Goal: Task Accomplishment & Management: Complete application form

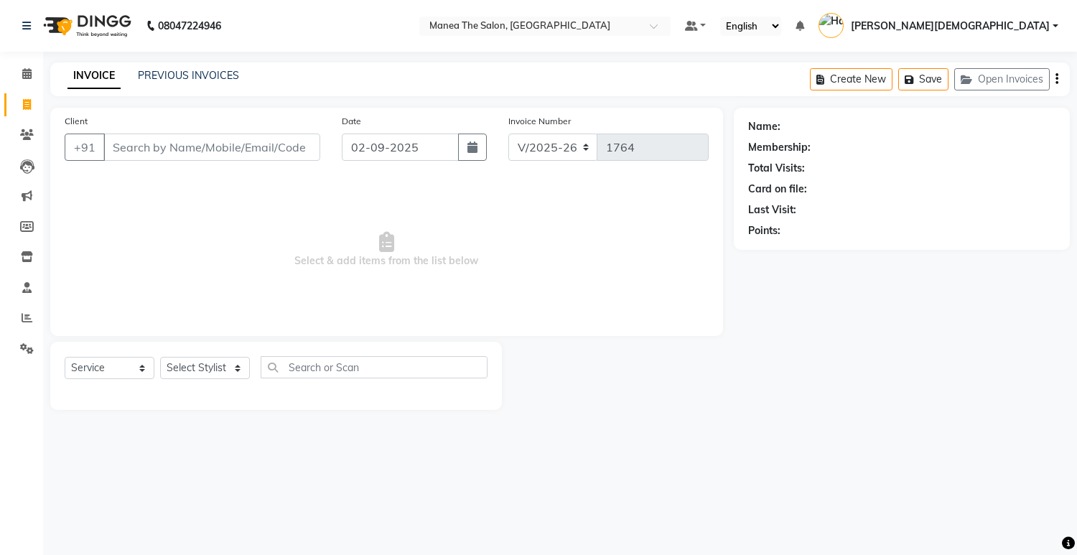
select select "5481"
select select "service"
click at [141, 370] on select "Select Service Product Membership Package Voucher Prepaid Gift Card" at bounding box center [110, 368] width 90 height 22
click at [195, 379] on select "Select Stylist [PERSON_NAME] Renuka [PERSON_NAME] [PERSON_NAME] [PERSON_NAME]" at bounding box center [205, 368] width 90 height 22
click at [233, 368] on select "Select Stylist [PERSON_NAME] Renuka [PERSON_NAME] [PERSON_NAME] [PERSON_NAME]" at bounding box center [205, 368] width 90 height 22
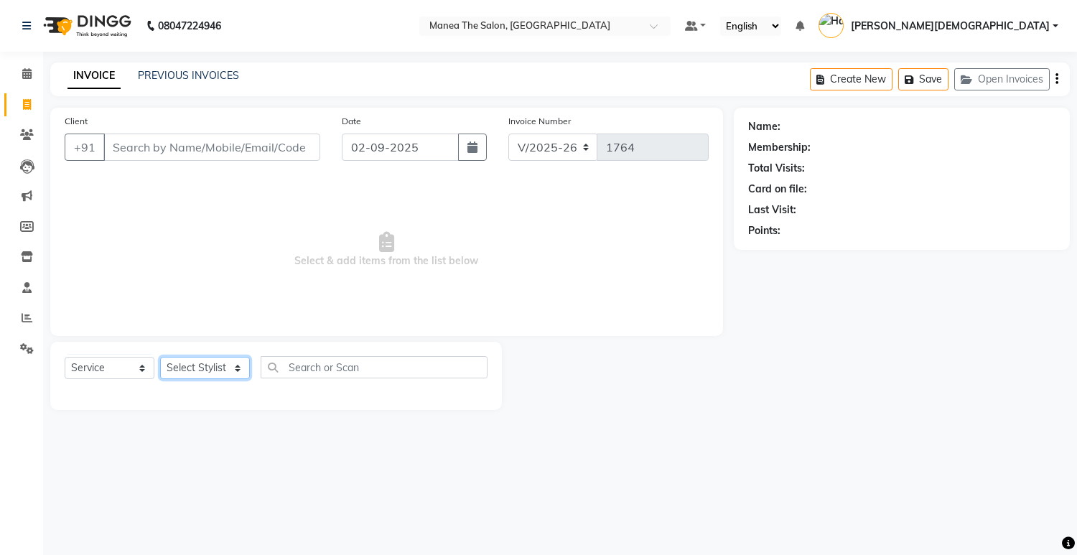
click at [233, 368] on select "Select Stylist [PERSON_NAME] Renuka [PERSON_NAME] [PERSON_NAME] [PERSON_NAME]" at bounding box center [205, 368] width 90 height 22
select select "81467"
click at [160, 357] on select "Select Stylist [PERSON_NAME] Renuka [PERSON_NAME] [PERSON_NAME] [PERSON_NAME]" at bounding box center [205, 368] width 90 height 22
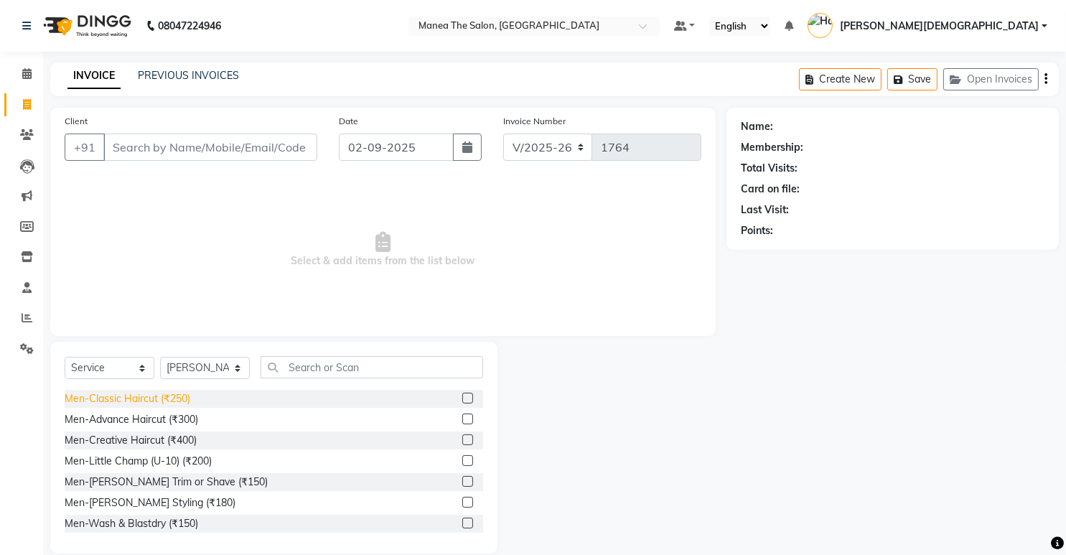
click at [180, 393] on div "Men-Classic Haircut (₹250)" at bounding box center [128, 398] width 126 height 15
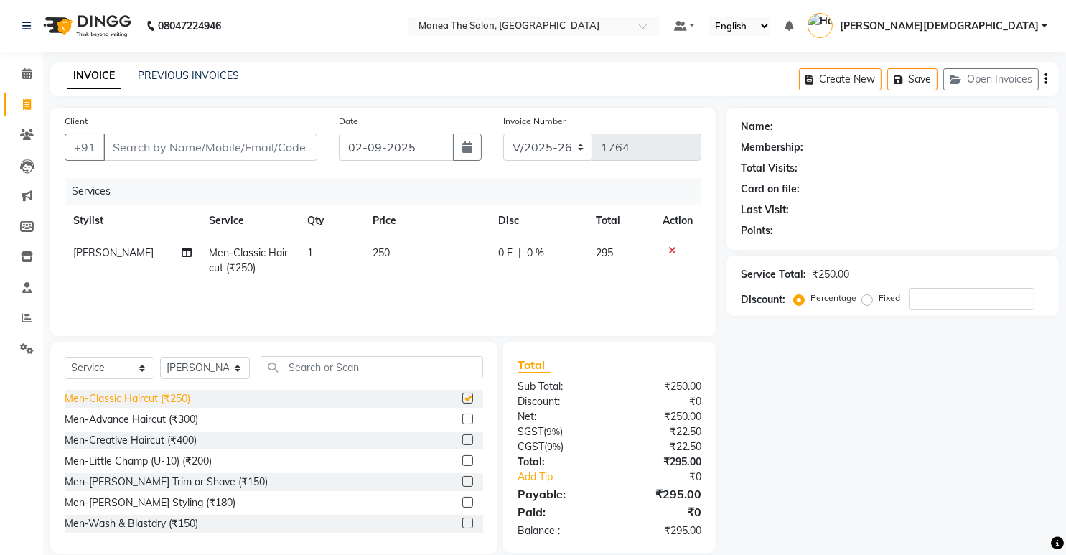
checkbox input "false"
click at [168, 480] on div "Men-[PERSON_NAME] Trim or Shave (₹150)" at bounding box center [166, 482] width 203 height 15
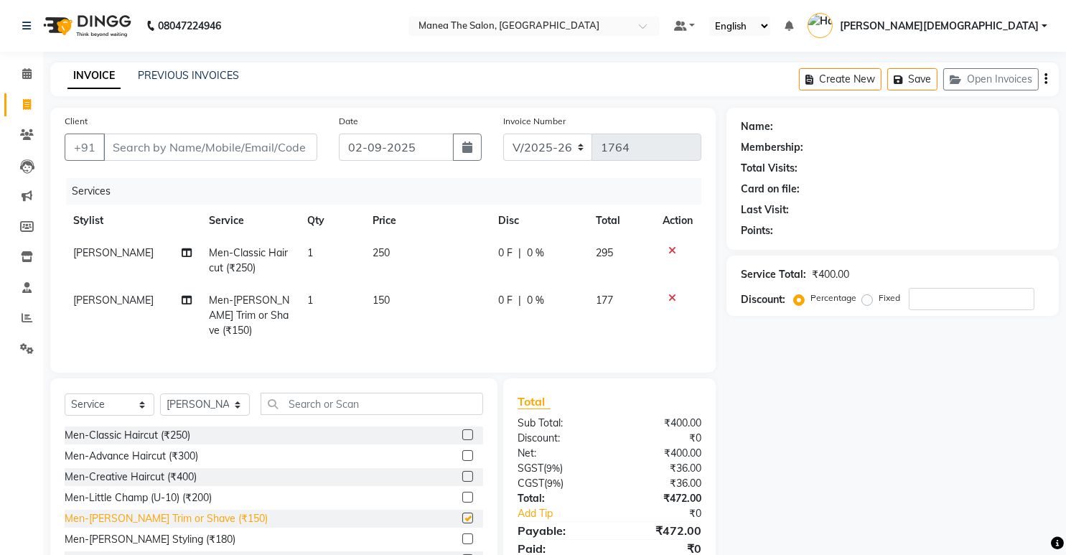
checkbox input "false"
click at [192, 157] on input "Client" at bounding box center [210, 147] width 214 height 27
click at [808, 447] on div "Name: Membership: Total Visits: Card on file: Last Visit: Points: Service Total…" at bounding box center [898, 349] width 343 height 483
click at [674, 251] on icon at bounding box center [673, 251] width 8 height 10
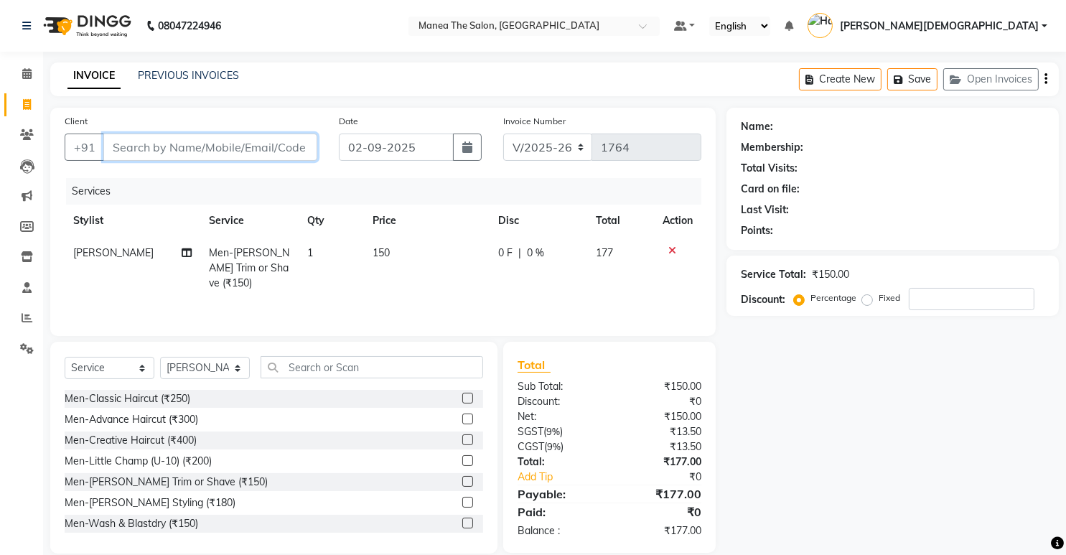
click at [314, 148] on input "Client" at bounding box center [210, 147] width 214 height 27
type input "7"
type input "0"
type input "7032705665"
click at [284, 143] on span "Add Client" at bounding box center [280, 147] width 57 height 14
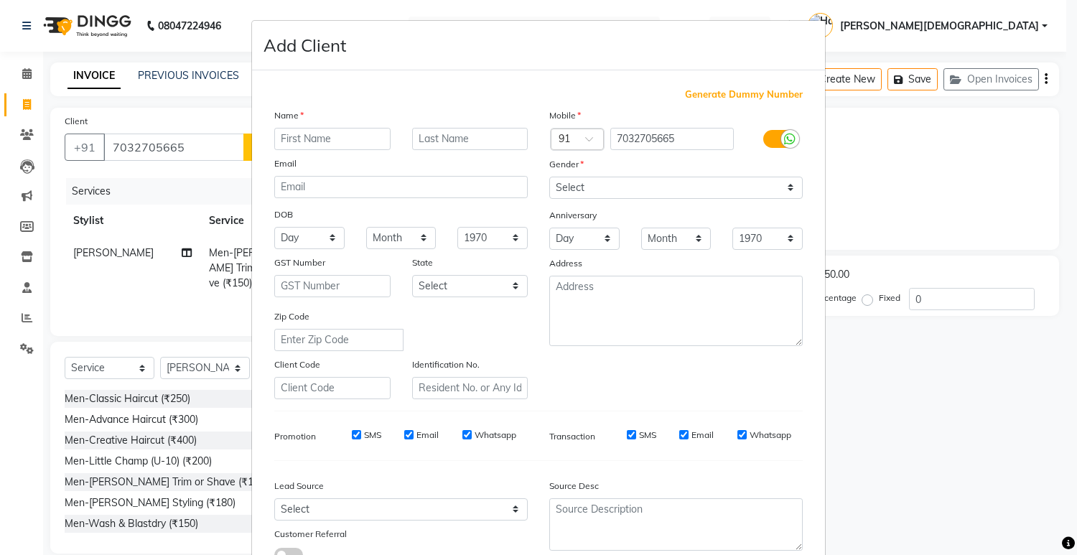
click at [294, 139] on input "text" at bounding box center [332, 139] width 116 height 22
type input "sundarame"
click at [613, 185] on select "Select [DEMOGRAPHIC_DATA] [DEMOGRAPHIC_DATA] Other Prefer Not To Say" at bounding box center [675, 188] width 253 height 22
select select "[DEMOGRAPHIC_DATA]"
click at [549, 177] on select "Select [DEMOGRAPHIC_DATA] [DEMOGRAPHIC_DATA] Other Prefer Not To Say" at bounding box center [675, 188] width 253 height 22
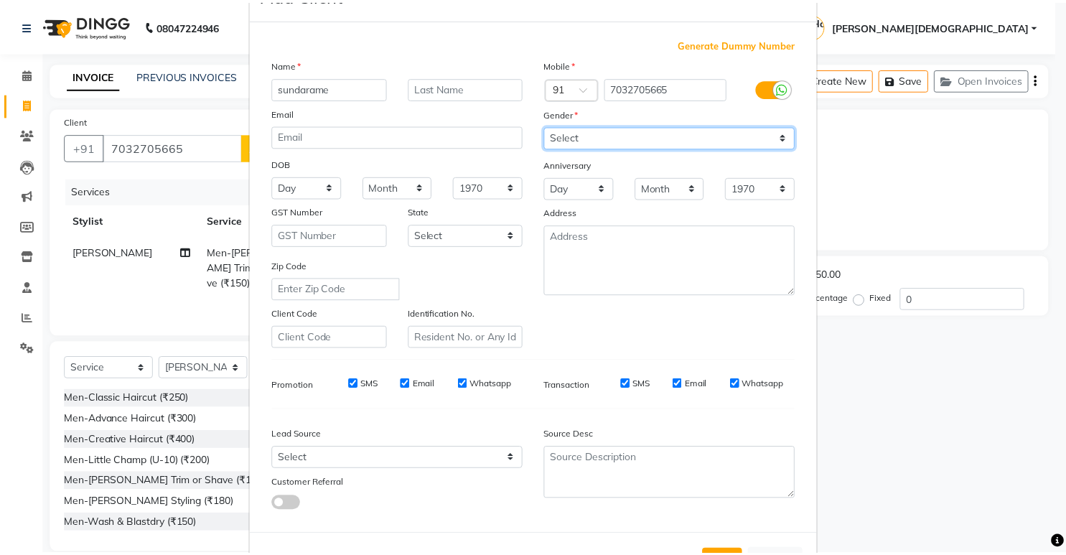
scroll to position [108, 0]
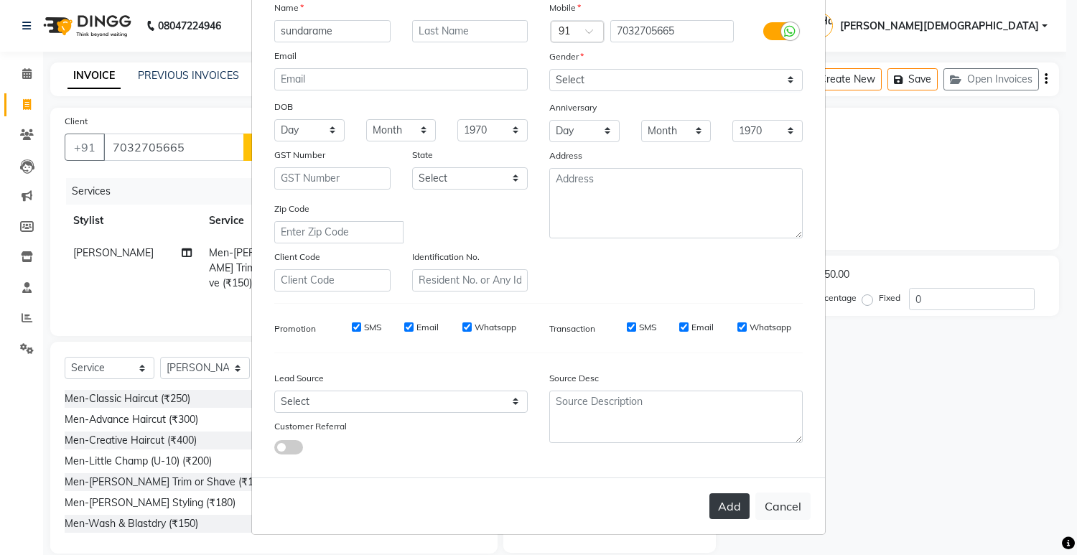
click at [719, 506] on button "Add" at bounding box center [730, 506] width 40 height 26
select select
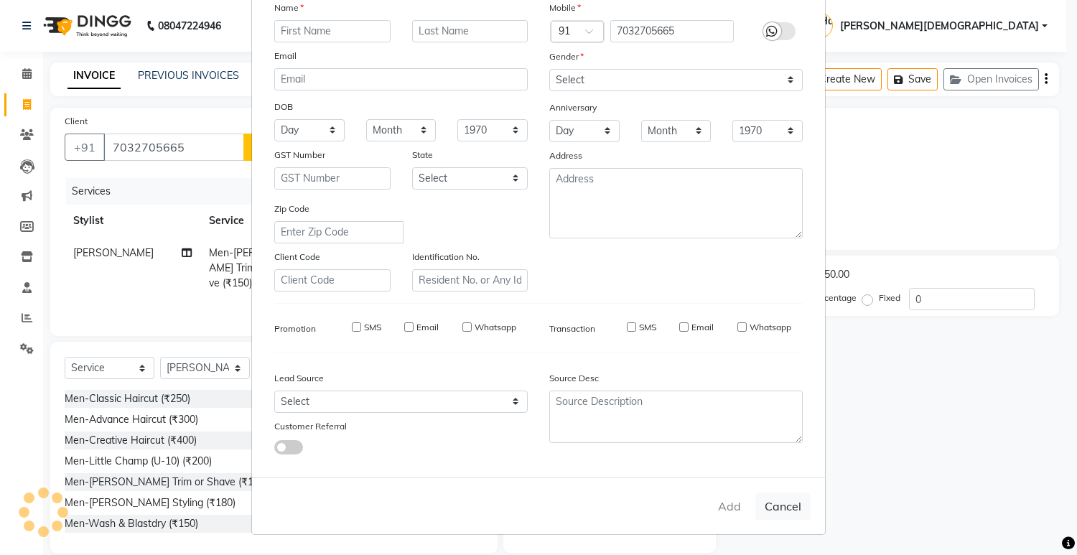
select select
checkbox input "false"
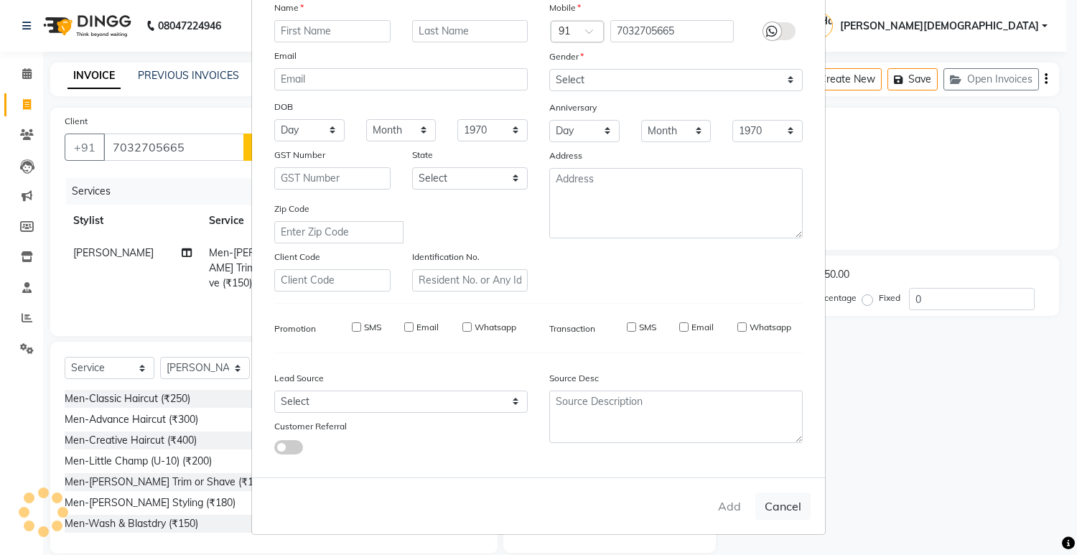
checkbox input "false"
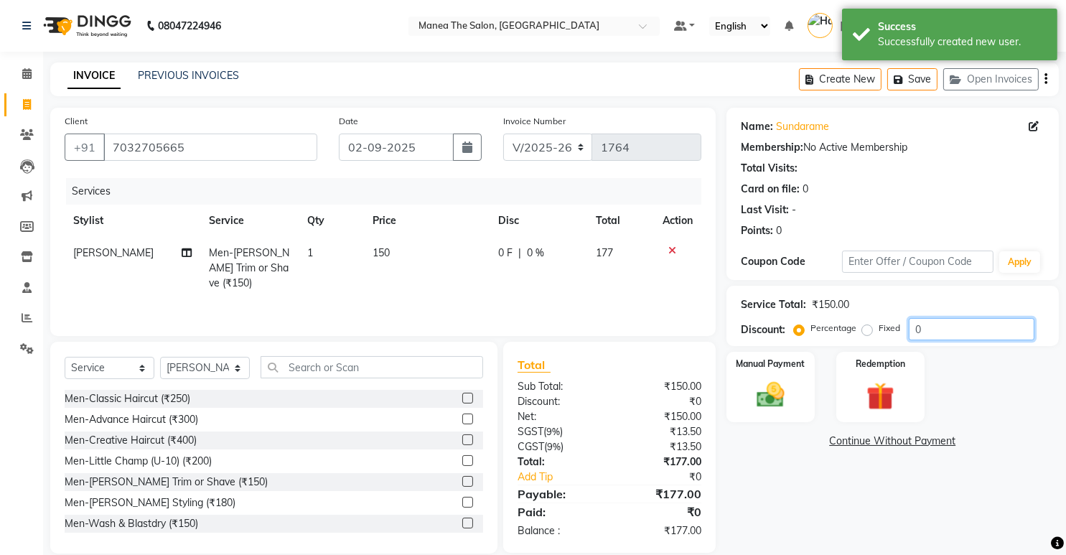
click at [959, 329] on input "0" at bounding box center [972, 329] width 126 height 22
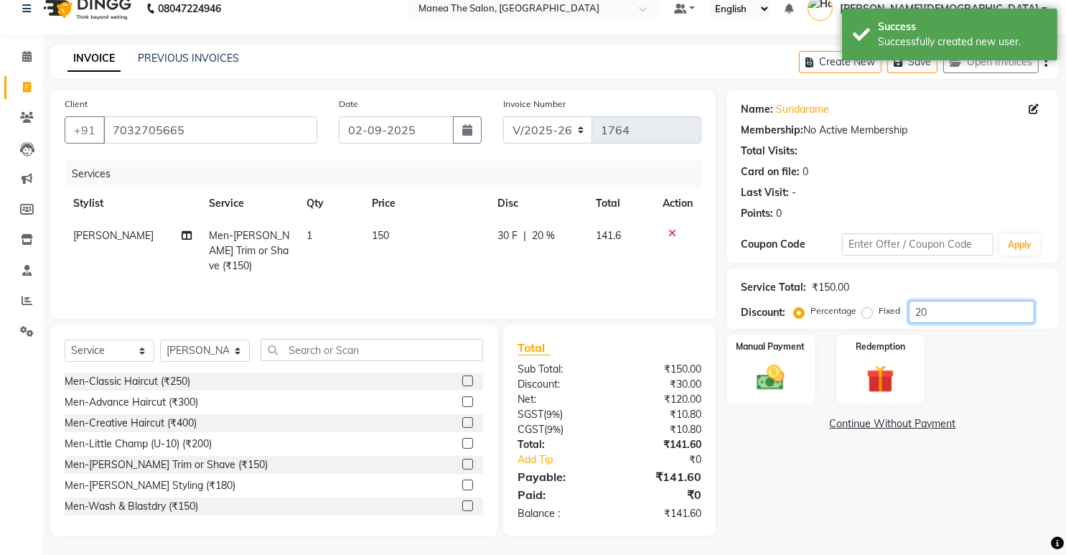
scroll to position [19, 0]
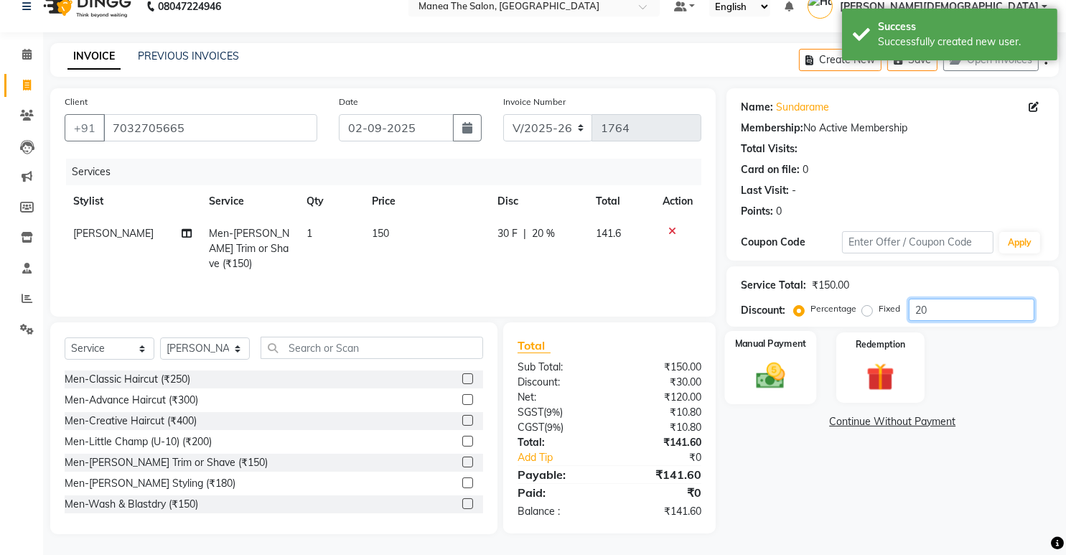
type input "2"
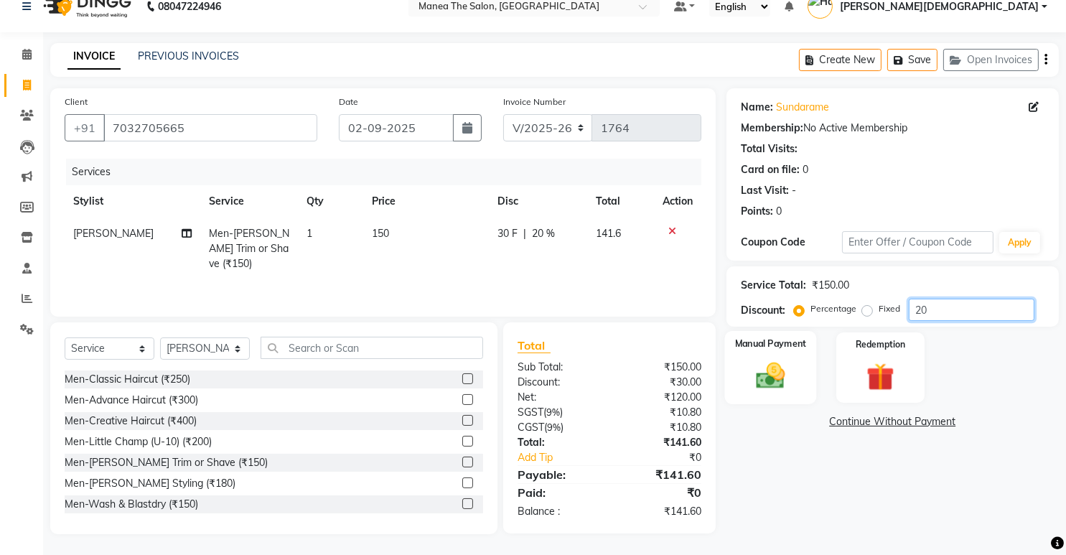
type input "20"
click at [772, 381] on img at bounding box center [771, 376] width 47 height 33
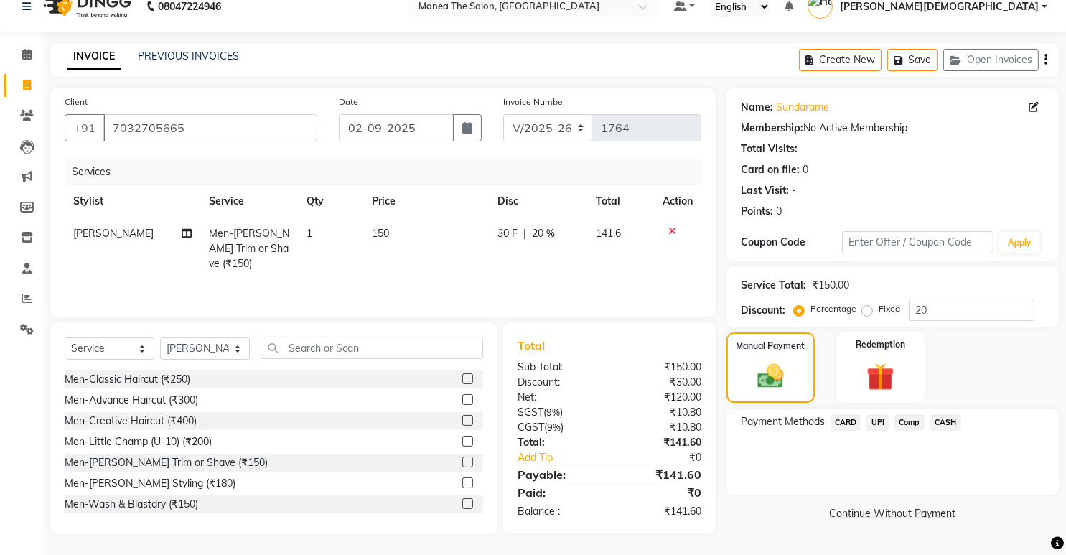
click at [880, 424] on span "UPI" at bounding box center [878, 422] width 22 height 17
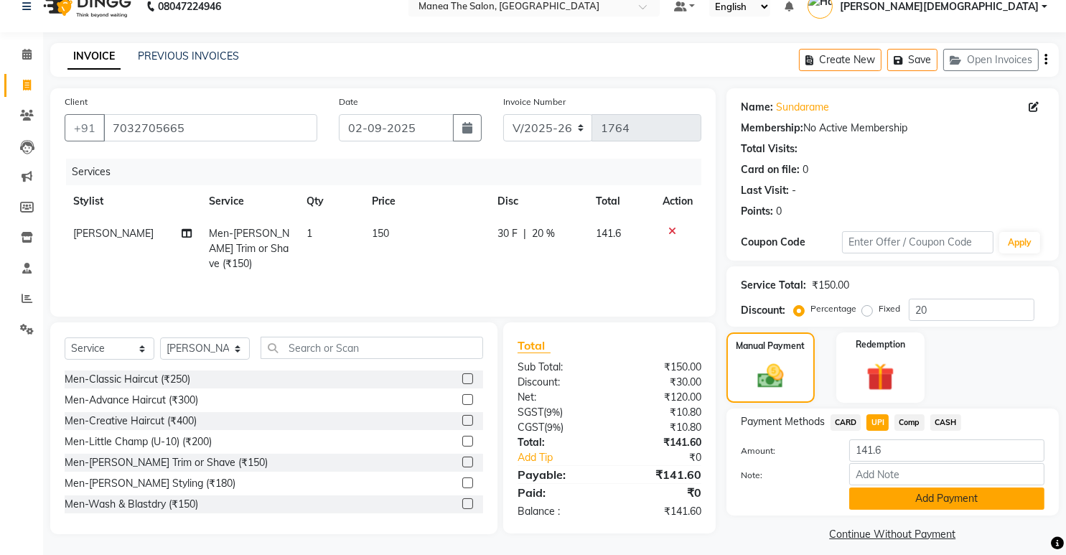
click at [903, 501] on button "Add Payment" at bounding box center [947, 499] width 195 height 22
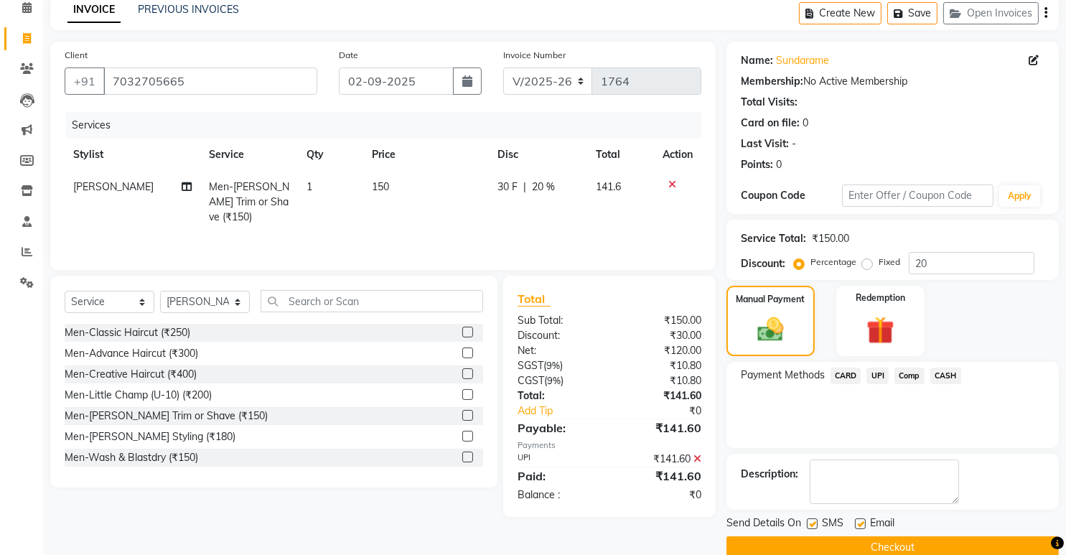
scroll to position [90, 0]
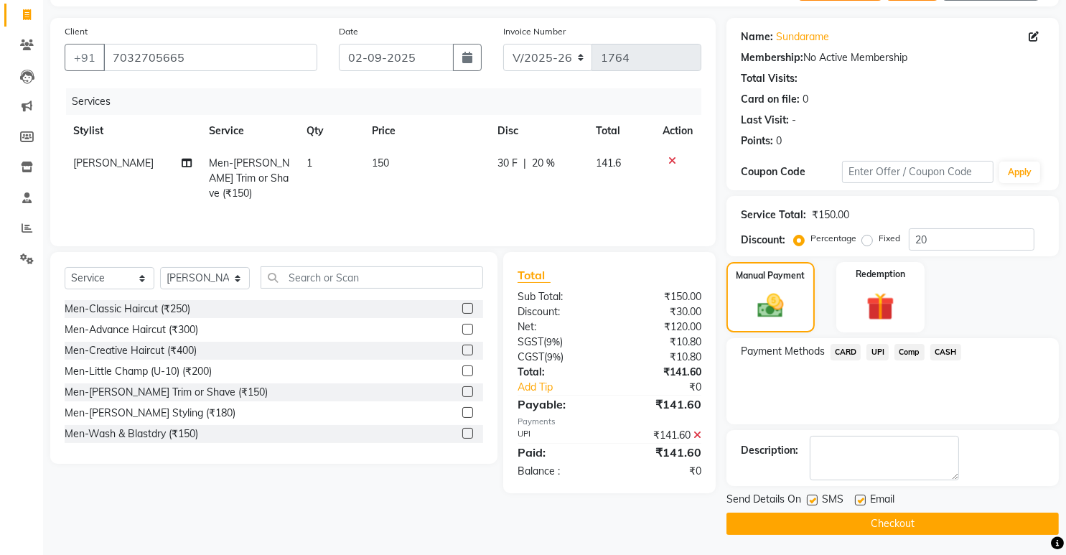
click at [886, 521] on button "Checkout" at bounding box center [893, 524] width 332 height 22
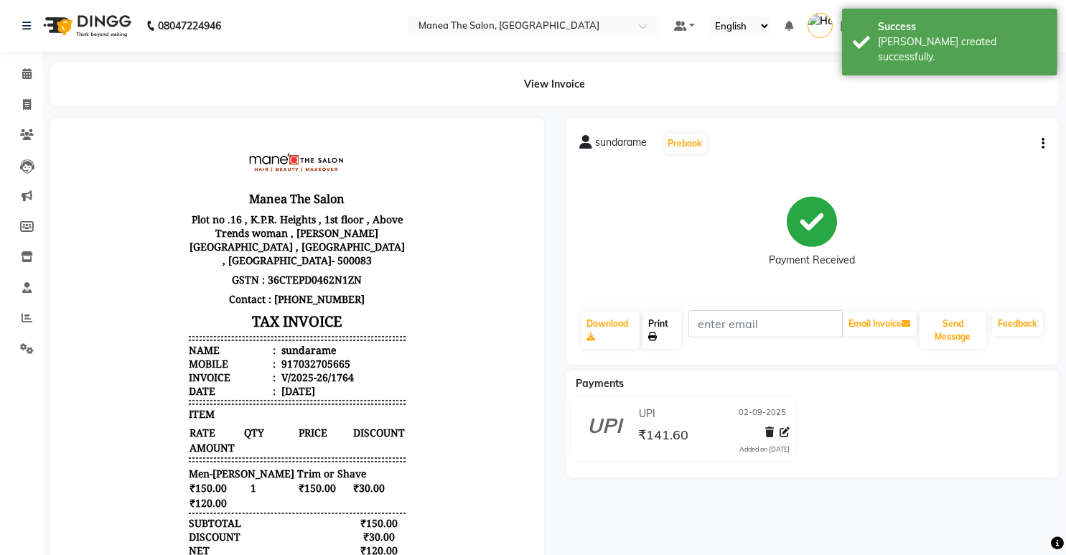
click at [659, 328] on link "Print" at bounding box center [662, 330] width 38 height 37
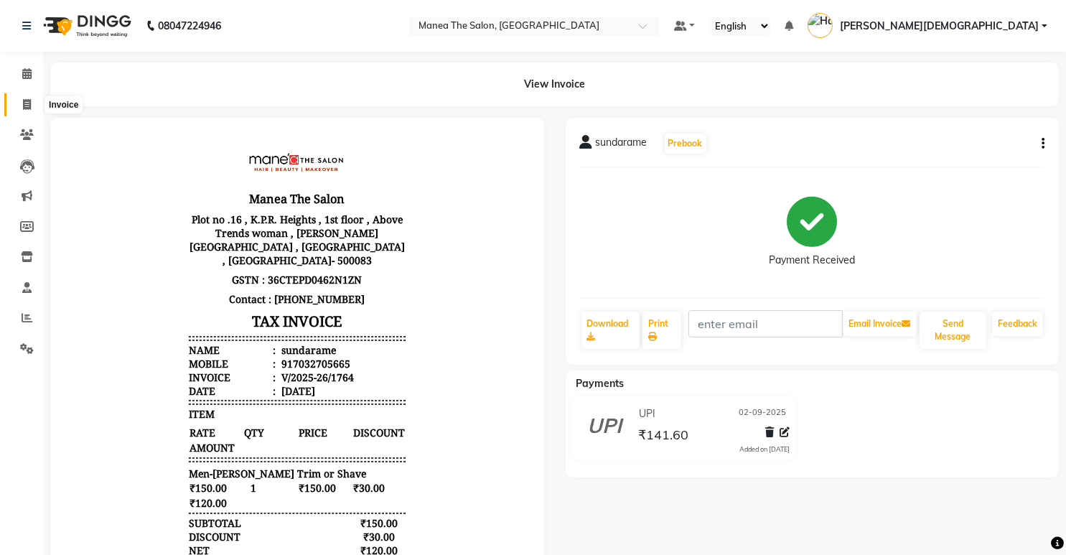
click at [26, 102] on icon at bounding box center [27, 104] width 8 height 11
select select "service"
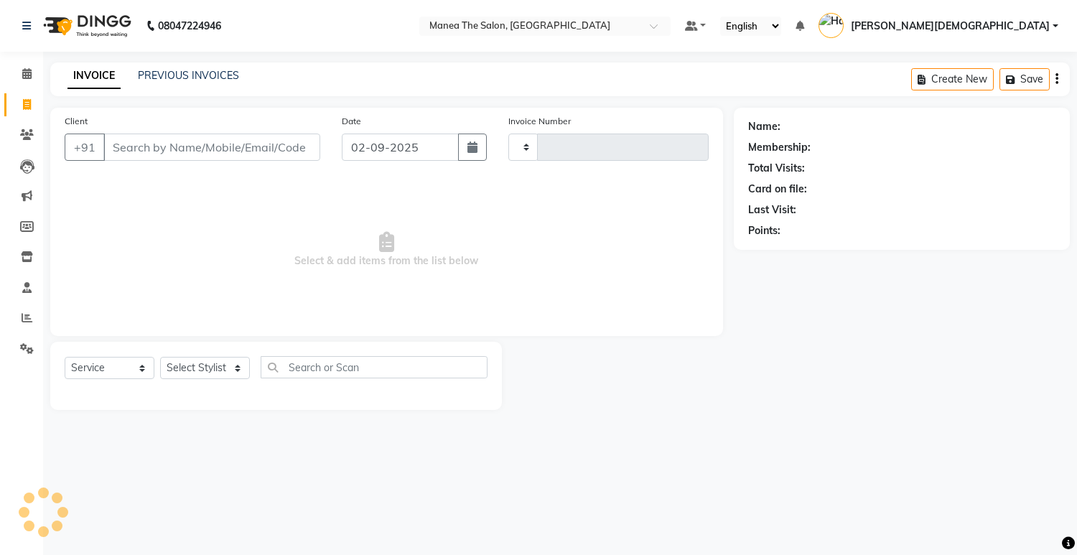
type input "1765"
select select "5481"
click at [0, 167] on li "Leads" at bounding box center [21, 166] width 43 height 31
click at [0, 236] on li "Members" at bounding box center [21, 227] width 43 height 31
drag, startPoint x: 180, startPoint y: 256, endPoint x: 144, endPoint y: 272, distance: 39.5
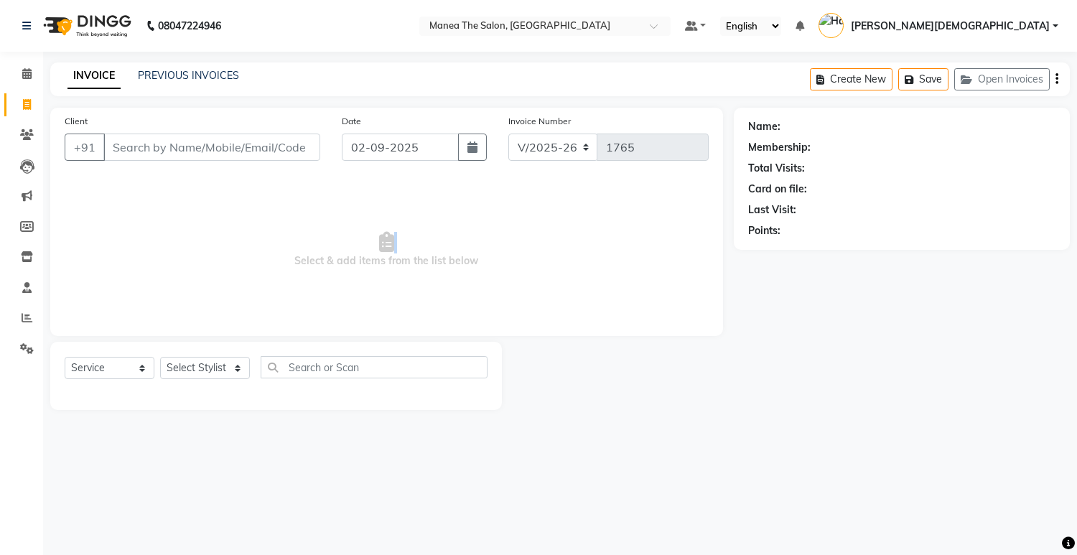
click at [149, 292] on span "Select & add items from the list below" at bounding box center [387, 250] width 644 height 144
drag, startPoint x: 66, startPoint y: 309, endPoint x: 60, endPoint y: 297, distance: 12.8
click at [424, 254] on span "Select & add items from the list below" at bounding box center [387, 250] width 644 height 144
click at [245, 157] on input "Client" at bounding box center [211, 147] width 217 height 27
